Goal: Task Accomplishment & Management: Use online tool/utility

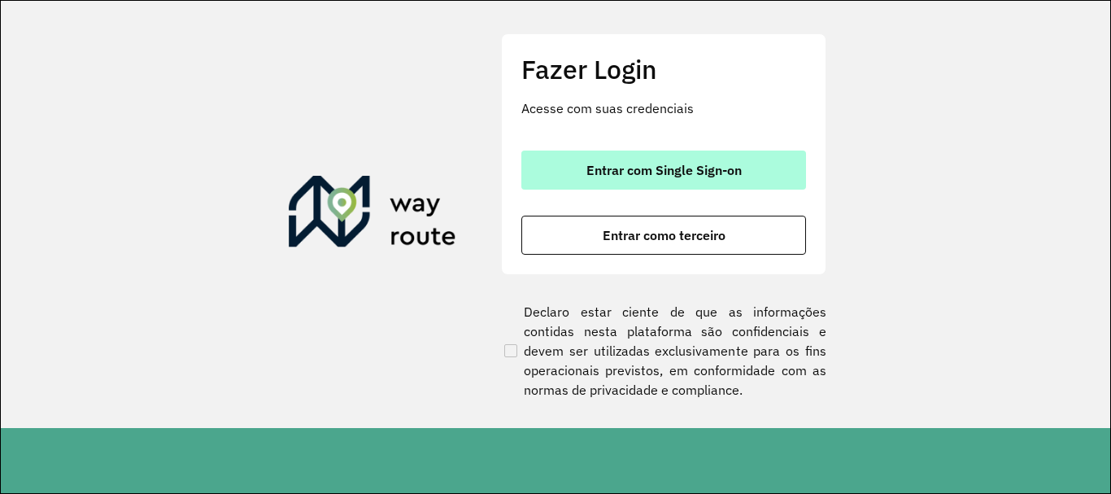
click at [615, 183] on button "Entrar com Single Sign-on" at bounding box center [663, 170] width 285 height 39
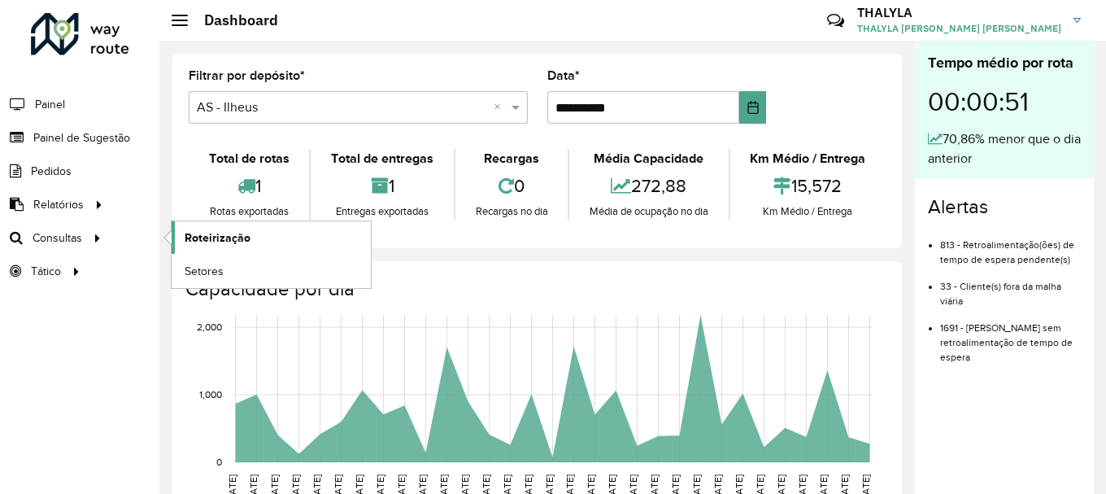
click at [240, 241] on span "Roteirização" at bounding box center [218, 237] width 66 height 17
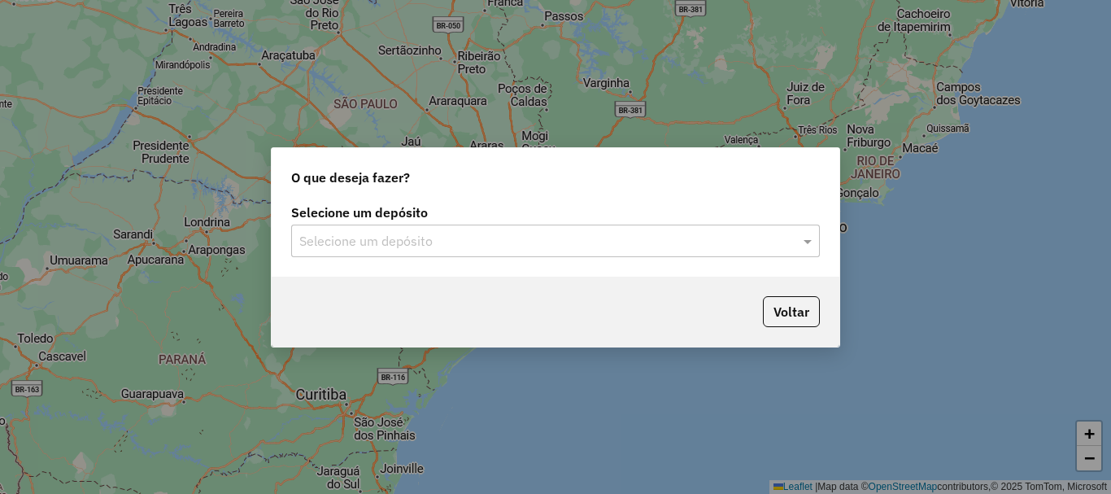
click at [473, 237] on input "text" at bounding box center [539, 242] width 480 height 20
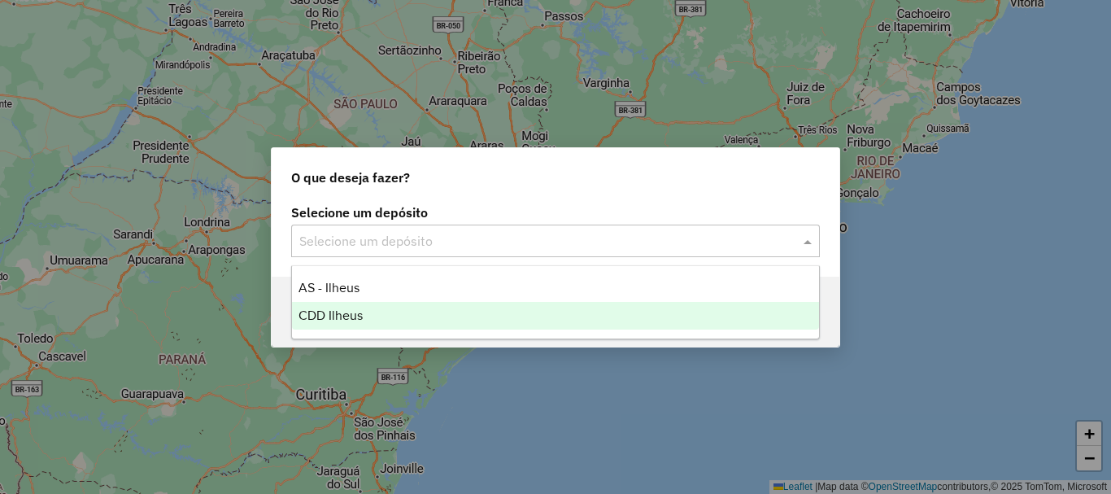
click at [351, 314] on span "CDD Ilheus" at bounding box center [331, 315] width 64 height 14
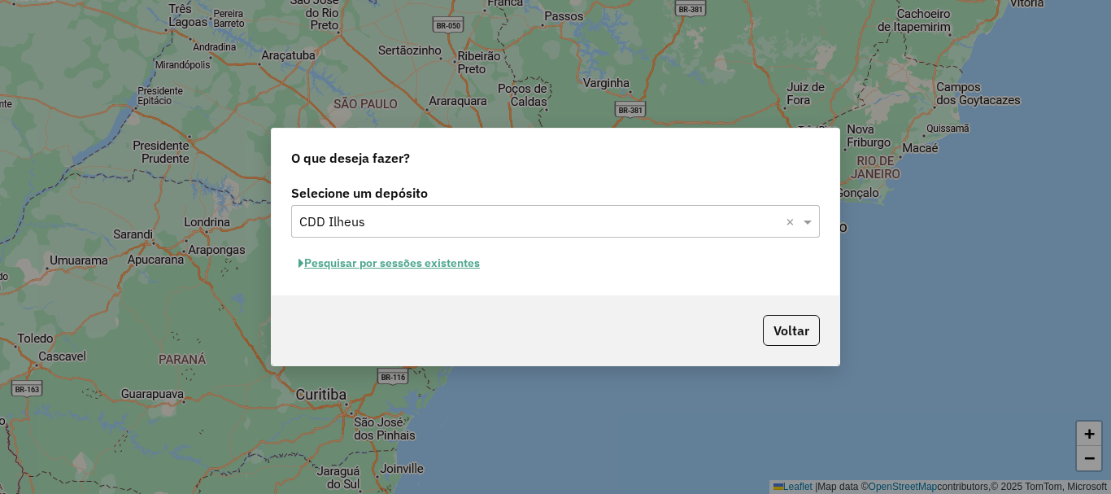
click at [424, 267] on button "Pesquisar por sessões existentes" at bounding box center [389, 263] width 196 height 25
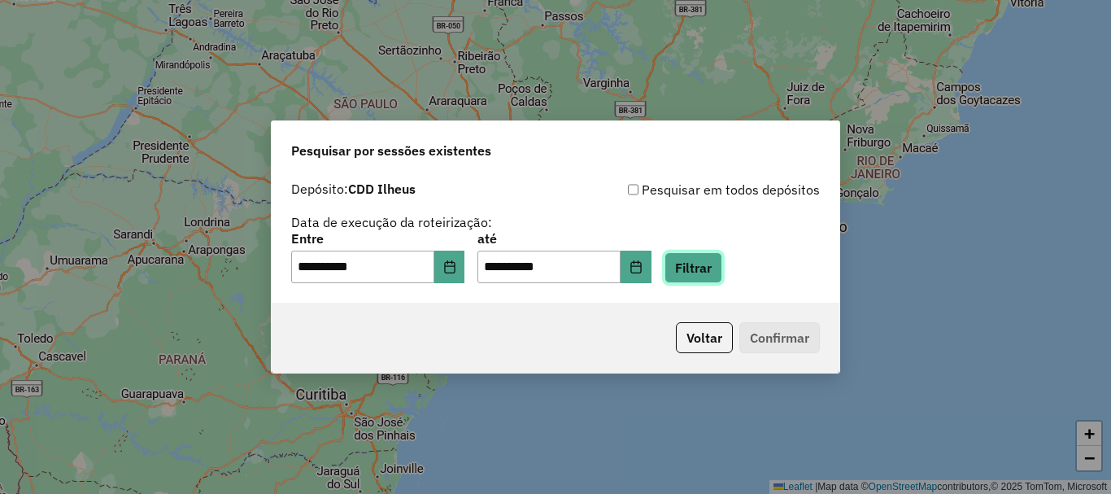
click at [702, 267] on button "Filtrar" at bounding box center [694, 267] width 58 height 31
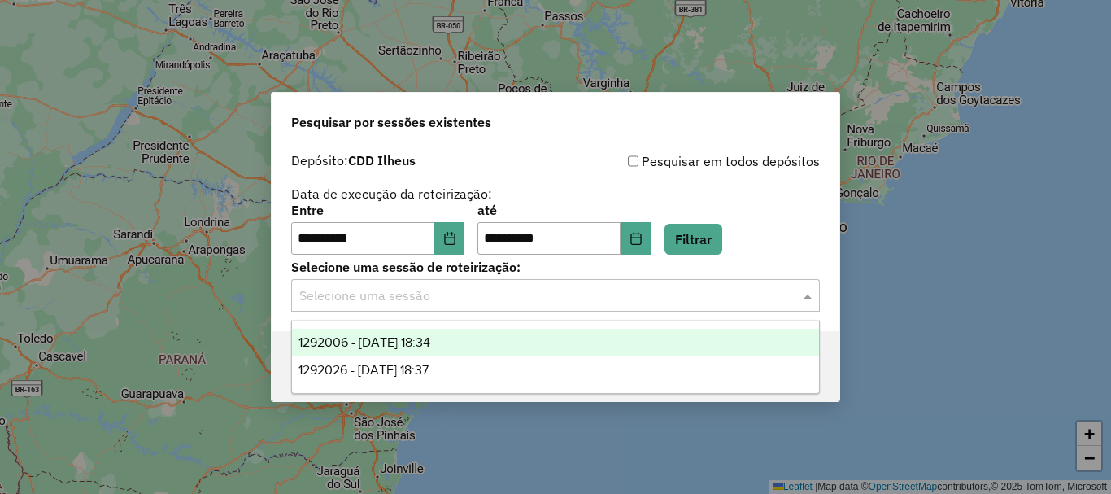
click at [386, 303] on input "text" at bounding box center [539, 296] width 480 height 20
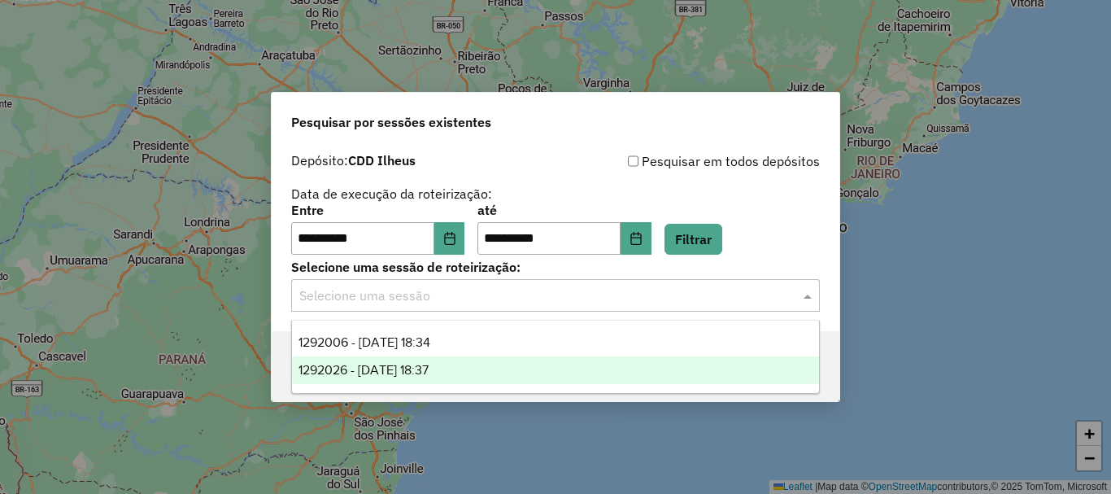
click at [461, 364] on div "1292026 - 10/10/2025 18:37" at bounding box center [555, 370] width 527 height 28
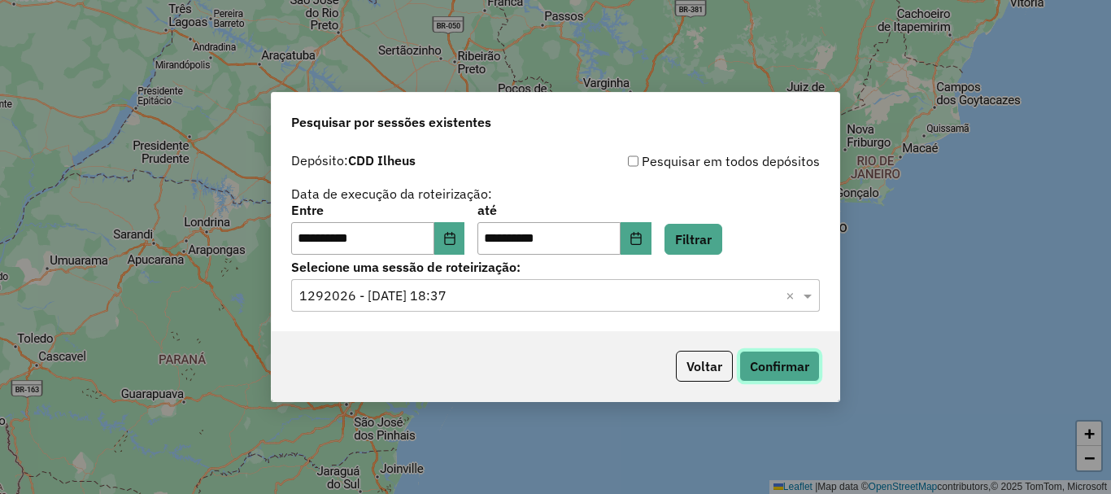
click at [787, 363] on button "Confirmar" at bounding box center [779, 366] width 81 height 31
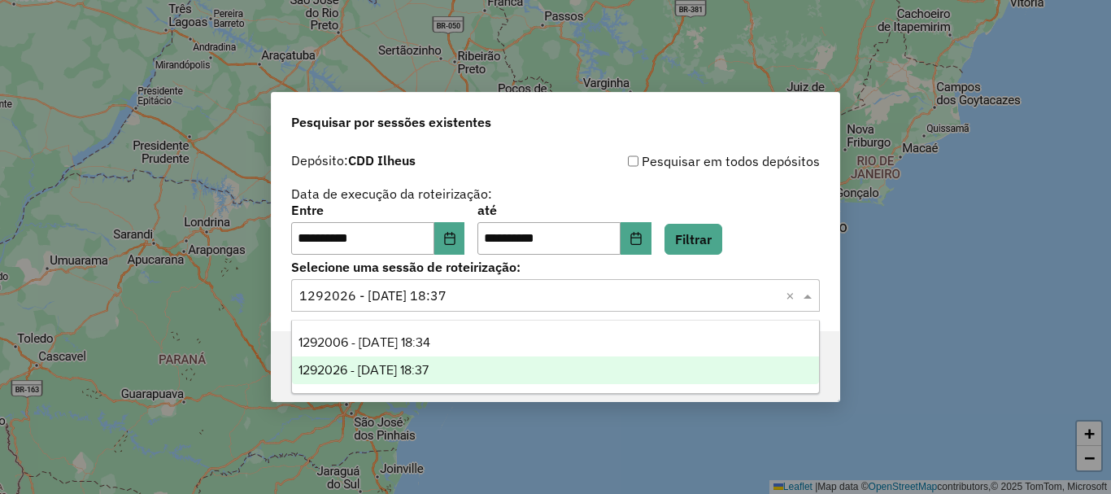
click at [805, 295] on span at bounding box center [810, 296] width 20 height 20
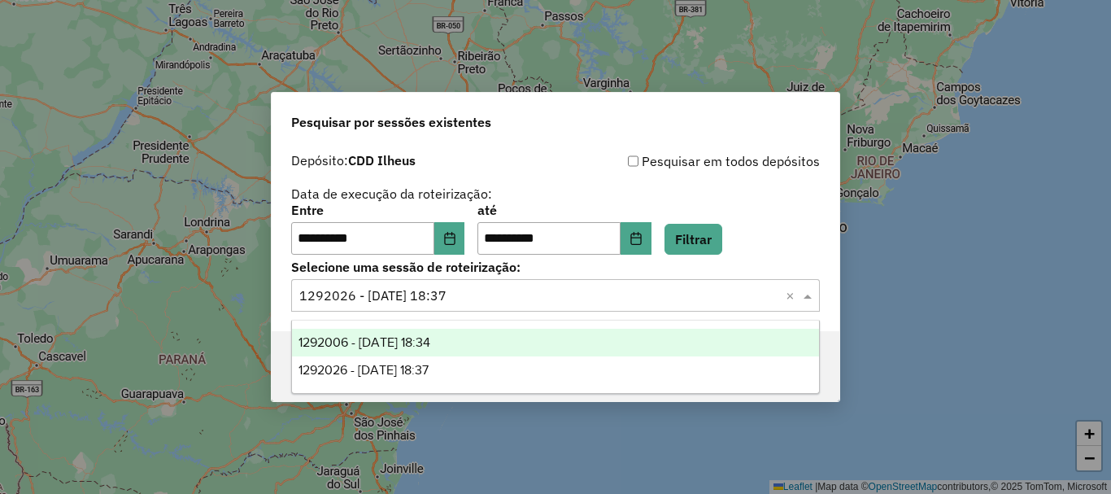
click at [430, 338] on span "1292006 - 10/10/2025 18:34" at bounding box center [365, 342] width 132 height 14
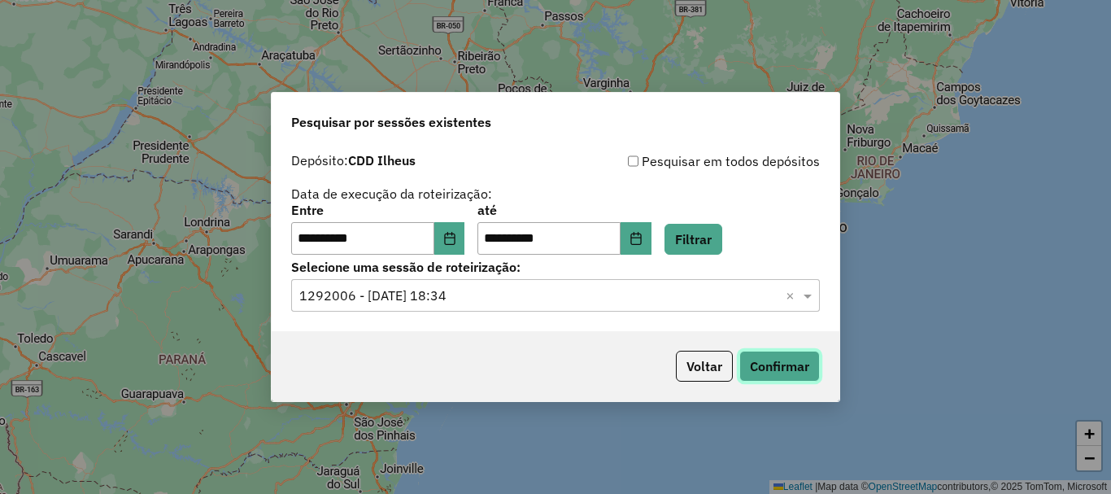
click at [794, 363] on button "Confirmar" at bounding box center [779, 366] width 81 height 31
click at [630, 296] on input "text" at bounding box center [539, 296] width 480 height 20
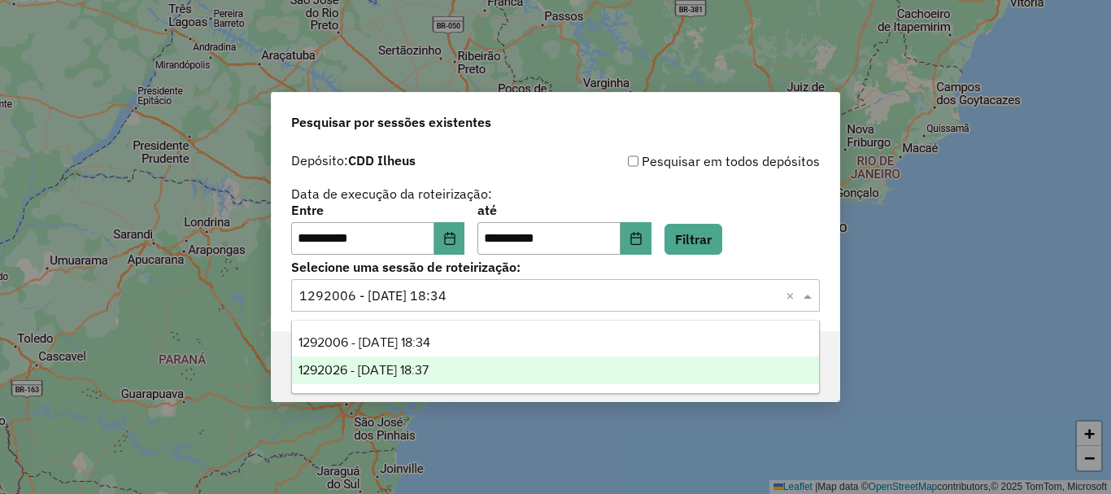
click at [376, 383] on div "1292026 - 10/10/2025 18:37" at bounding box center [555, 370] width 527 height 28
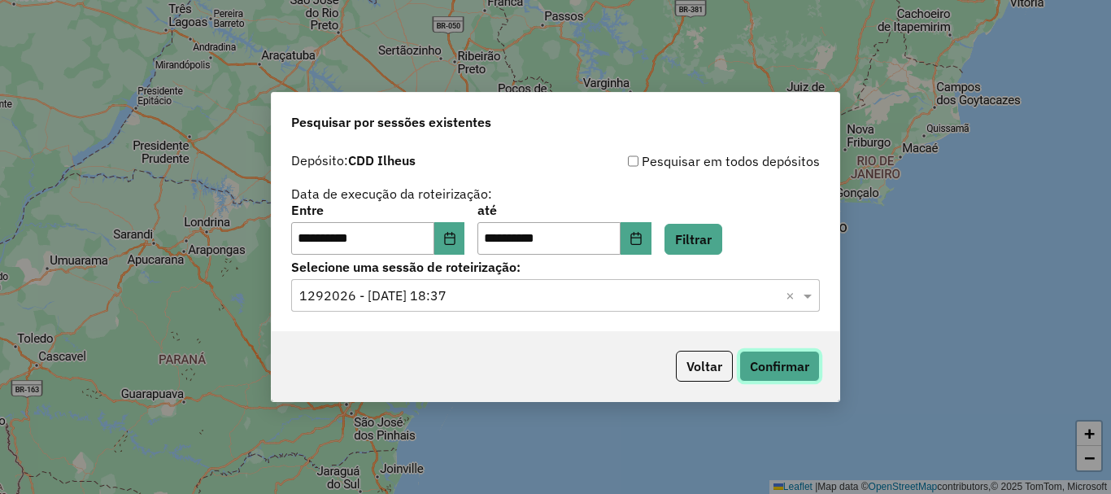
click at [767, 365] on button "Confirmar" at bounding box center [779, 366] width 81 height 31
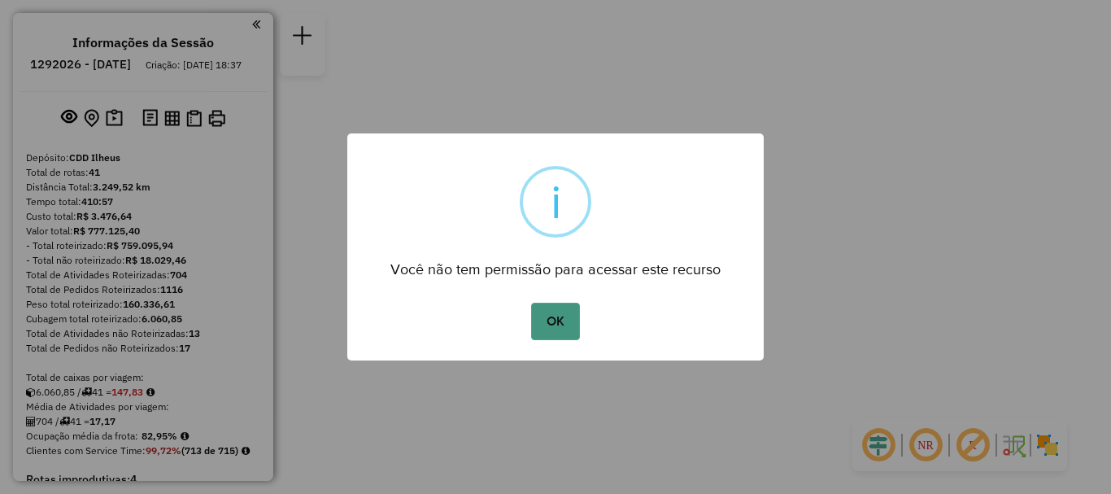
click at [544, 321] on button "OK" at bounding box center [555, 321] width 48 height 37
click at [572, 312] on button "OK" at bounding box center [555, 321] width 48 height 37
click at [543, 325] on button "OK" at bounding box center [555, 321] width 48 height 37
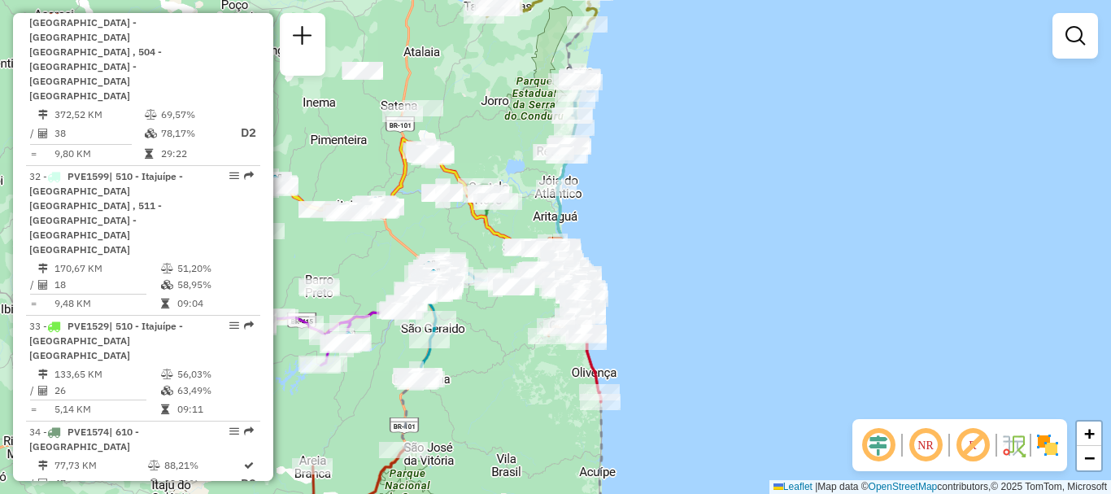
scroll to position [3824, 0]
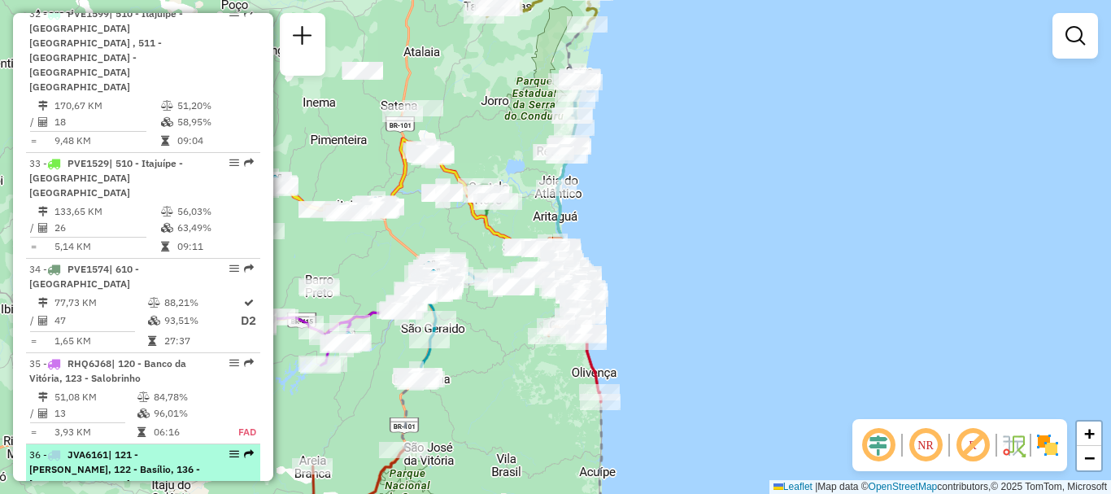
click at [173, 448] on span "| 121 - [PERSON_NAME], 122 - Basílio, 136 - [GEOGRAPHIC_DATA], 137 - [PERSON_NA…" at bounding box center [114, 483] width 171 height 71
select select "**********"
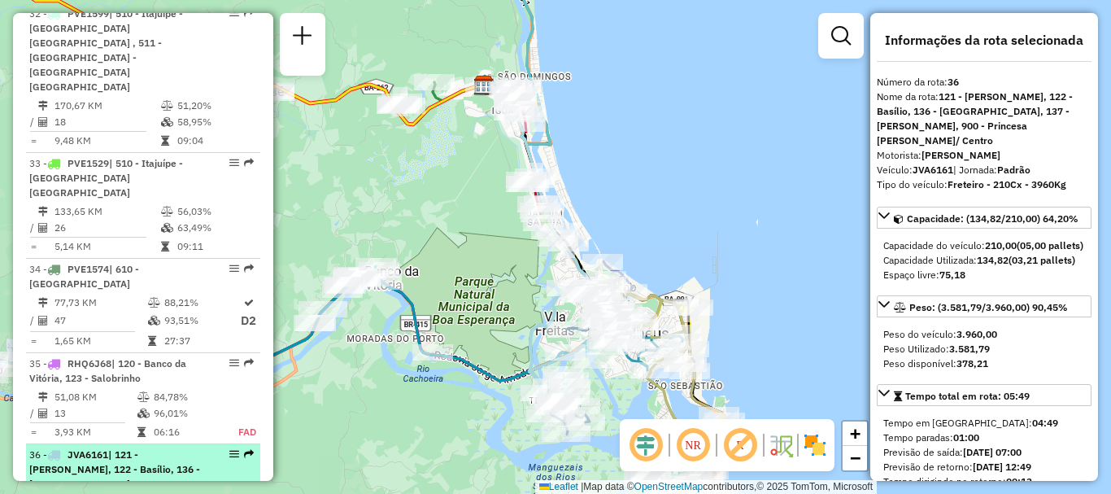
drag, startPoint x: 242, startPoint y: 234, endPoint x: 211, endPoint y: 239, distance: 31.3
click at [236, 449] on div at bounding box center [229, 454] width 49 height 10
drag, startPoint x: 236, startPoint y: 229, endPoint x: 229, endPoint y: 235, distance: 8.6
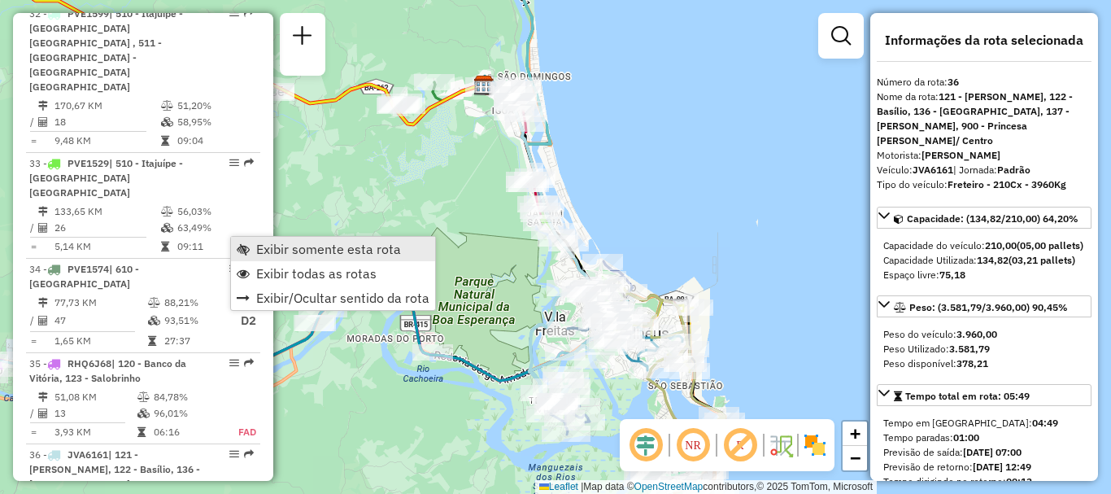
click at [290, 248] on span "Exibir somente esta rota" at bounding box center [328, 248] width 145 height 13
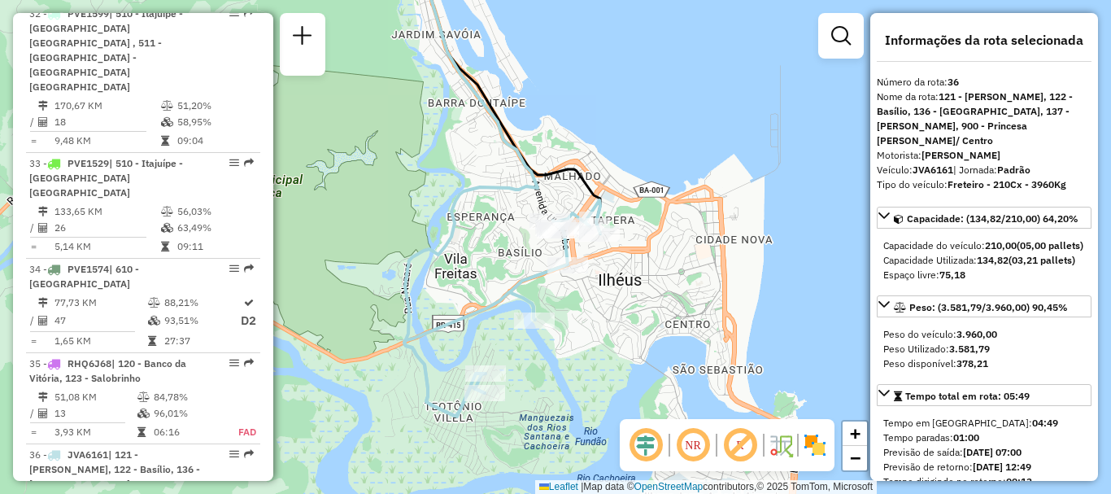
drag, startPoint x: 668, startPoint y: 280, endPoint x: 680, endPoint y: 207, distance: 73.4
click at [680, 207] on div "Janela de atendimento Grade de atendimento Capacidade Transportadoras Veículos …" at bounding box center [555, 247] width 1111 height 494
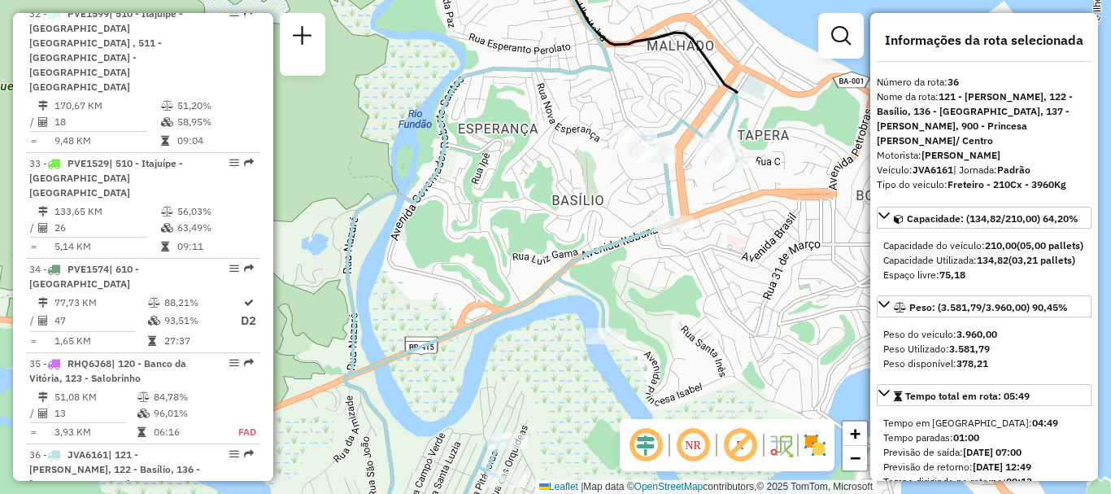
drag, startPoint x: 512, startPoint y: 229, endPoint x: 709, endPoint y: 232, distance: 196.9
click at [709, 232] on div "Janela de atendimento Grade de atendimento Capacidade Transportadoras Veículos …" at bounding box center [555, 247] width 1111 height 494
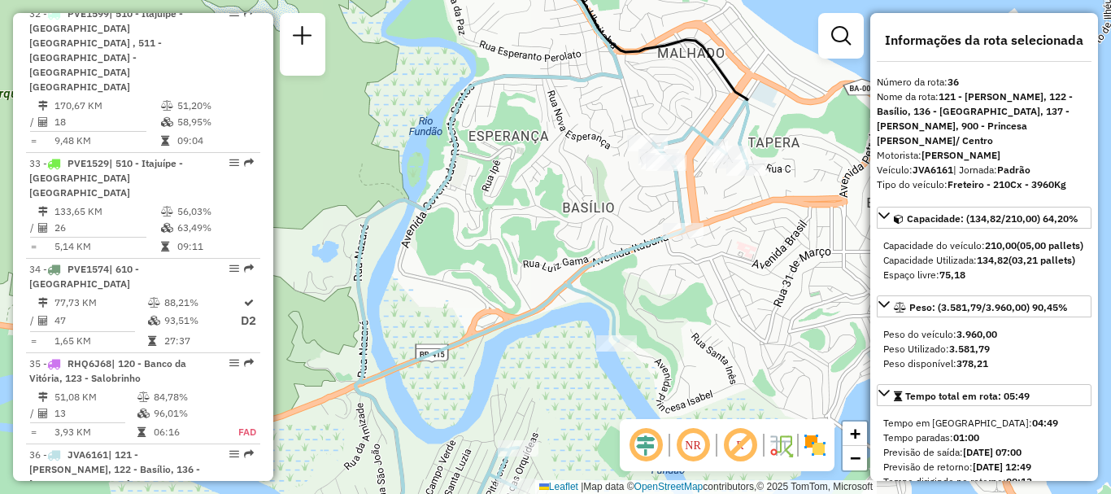
drag, startPoint x: 642, startPoint y: 367, endPoint x: 651, endPoint y: 351, distance: 17.9
click at [651, 377] on div "Janela de atendimento Grade de atendimento Capacidade Transportadoras Veículos …" at bounding box center [555, 247] width 1111 height 494
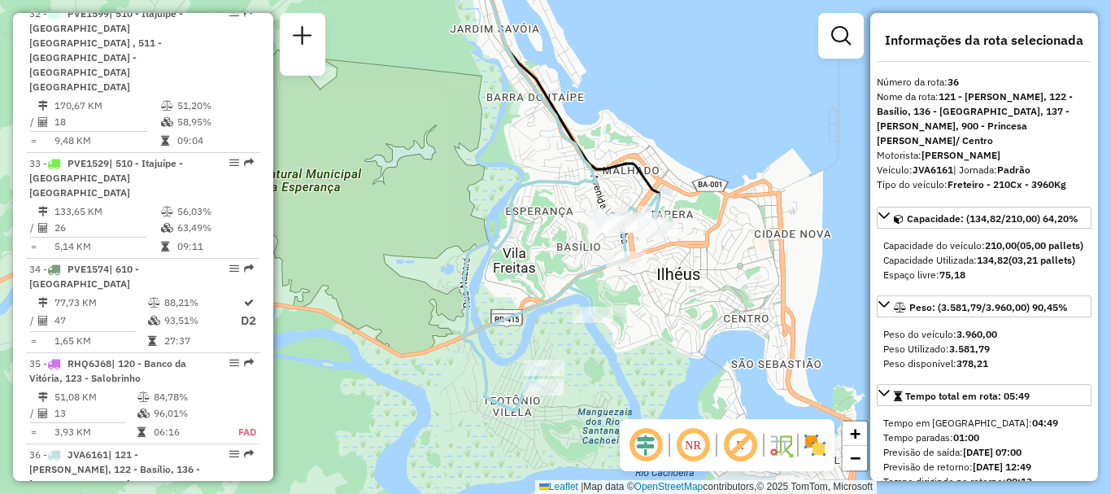
drag, startPoint x: 753, startPoint y: 287, endPoint x: 709, endPoint y: 287, distance: 43.9
click at [709, 287] on div "Janela de atendimento Grade de atendimento Capacidade Transportadoras Veículos …" at bounding box center [555, 247] width 1111 height 494
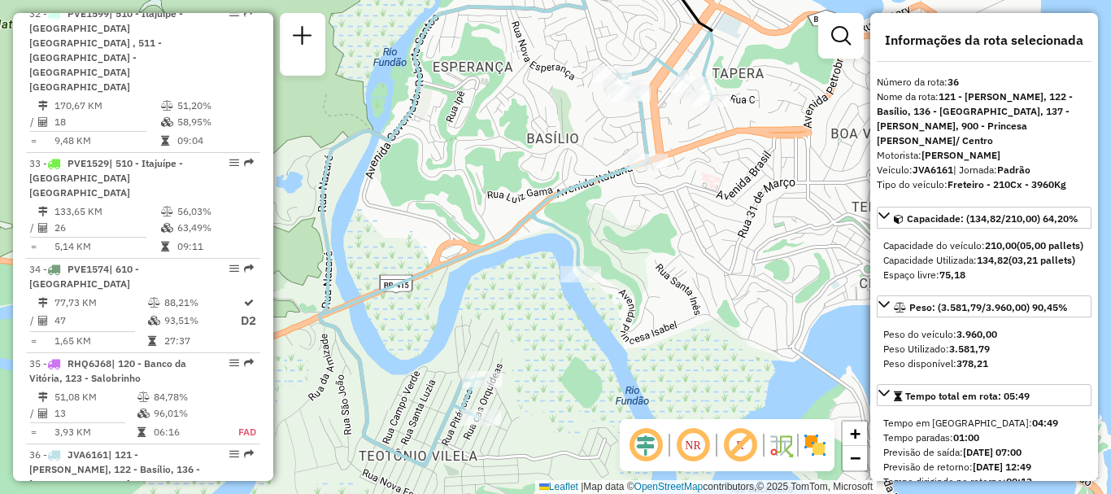
scroll to position [3742, 0]
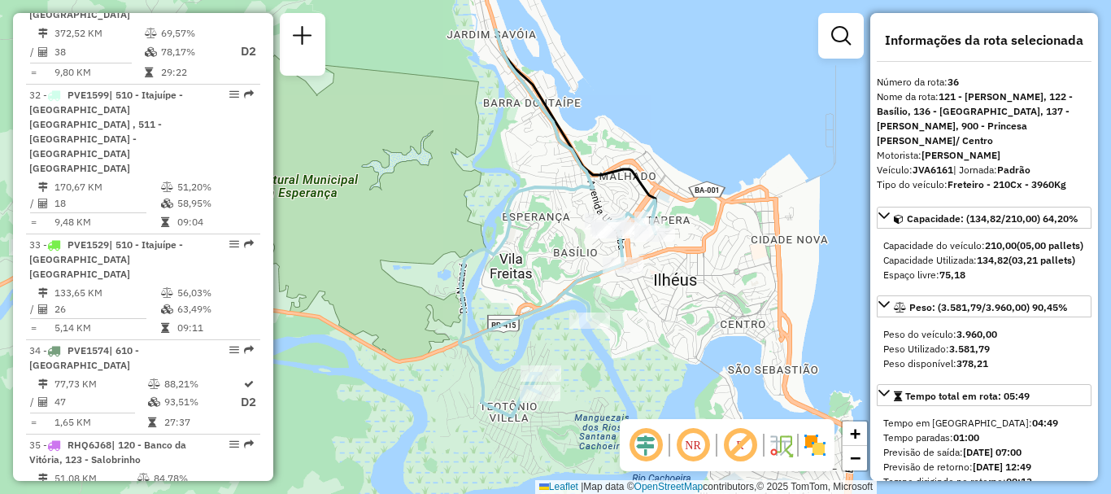
drag, startPoint x: 812, startPoint y: 213, endPoint x: 736, endPoint y: 291, distance: 108.7
click at [736, 291] on div "Janela de atendimento Grade de atendimento Capacidade Transportadoras Veículos …" at bounding box center [555, 247] width 1111 height 494
